Goal: Information Seeking & Learning: Learn about a topic

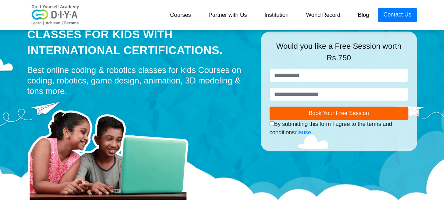
scroll to position [42, 0]
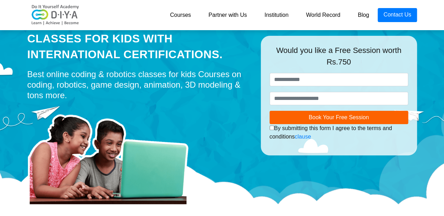
click at [156, 43] on div "Best Online Coding & Robotics Classes for kids with International Certification…" at bounding box center [138, 38] width 223 height 47
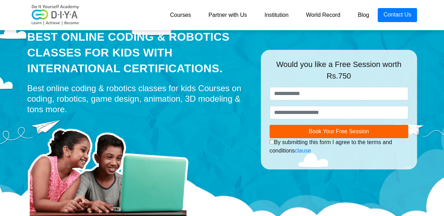
scroll to position [0, 0]
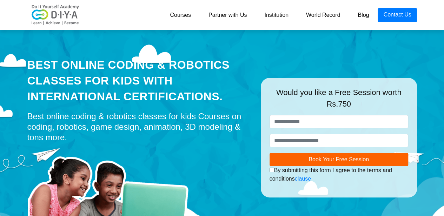
click at [329, 20] on link "World Record" at bounding box center [323, 15] width 52 height 14
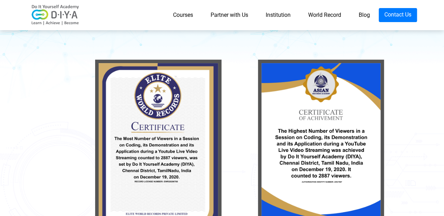
scroll to position [112, 0]
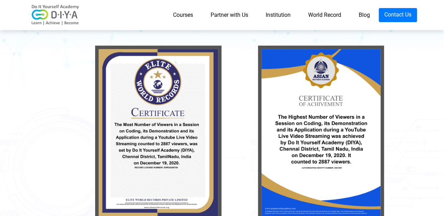
click at [186, 14] on link "Courses" at bounding box center [183, 15] width 38 height 14
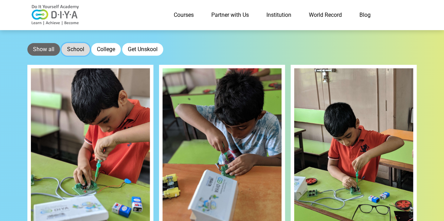
click at [77, 46] on button "School" at bounding box center [75, 49] width 28 height 13
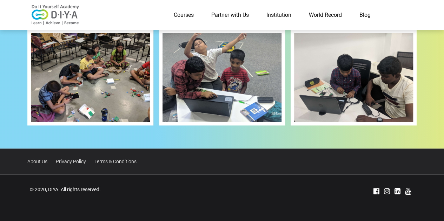
scroll to position [317, 0]
